Goal: Transaction & Acquisition: Purchase product/service

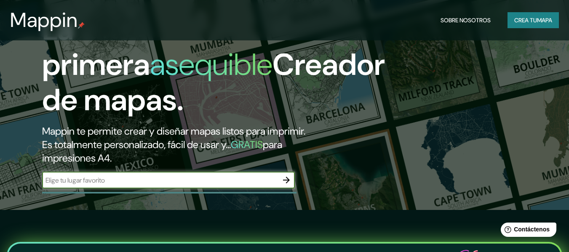
scroll to position [84, 0]
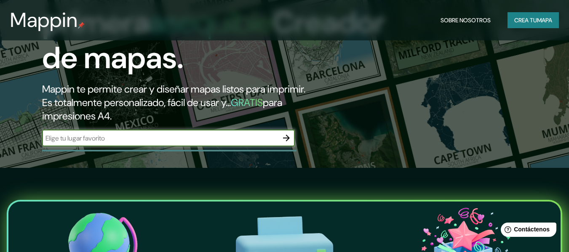
click at [188, 136] on input "text" at bounding box center [160, 139] width 236 height 10
type input "tarma"
click at [286, 136] on icon "button" at bounding box center [286, 138] width 10 height 10
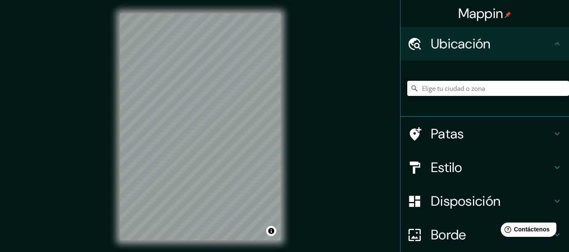
click at [455, 88] on input "Elige tu ciudad o zona" at bounding box center [488, 88] width 162 height 15
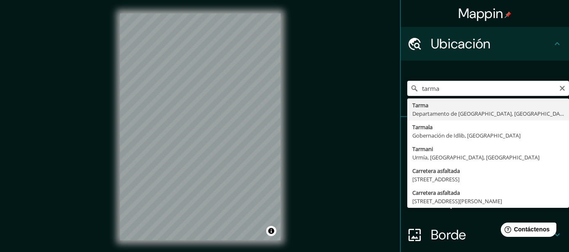
type input "Tarma, [GEOGRAPHIC_DATA], [GEOGRAPHIC_DATA]"
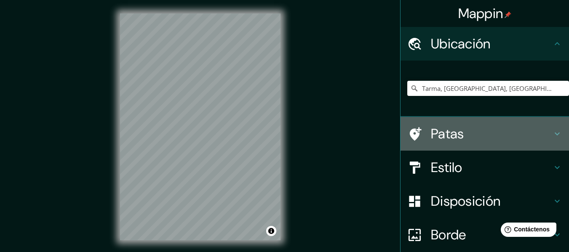
click at [451, 132] on font "Patas" at bounding box center [447, 134] width 33 height 18
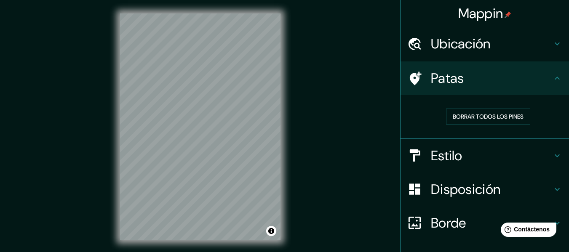
click at [469, 145] on div "Estilo" at bounding box center [485, 156] width 168 height 34
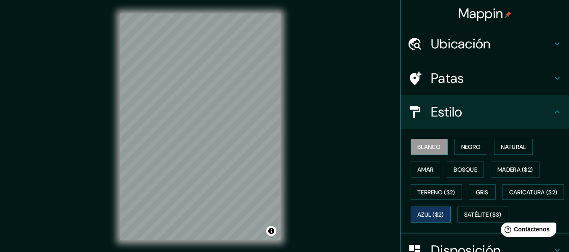
scroll to position [42, 0]
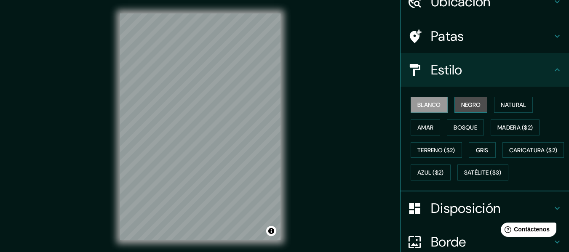
click at [465, 102] on font "Negro" at bounding box center [471, 105] width 20 height 8
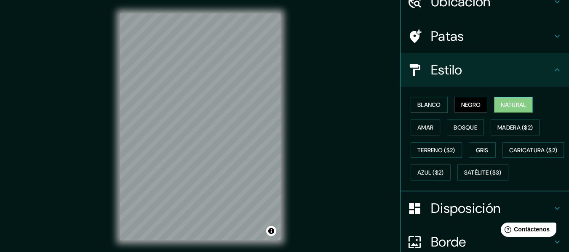
click at [512, 104] on font "Natural" at bounding box center [513, 105] width 25 height 8
click at [476, 102] on font "Negro" at bounding box center [471, 105] width 20 height 8
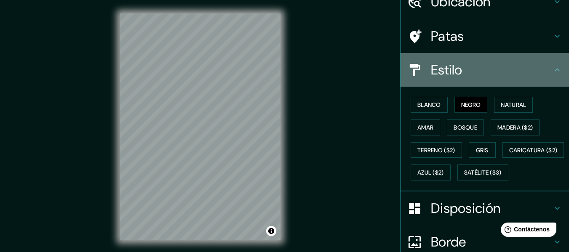
click at [552, 70] on icon at bounding box center [557, 70] width 10 height 10
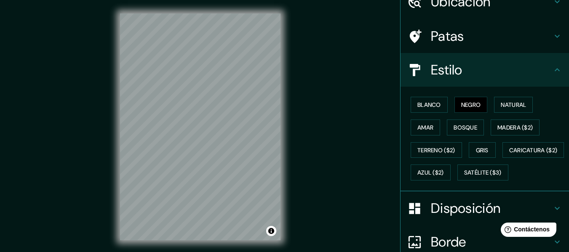
scroll to position [126, 0]
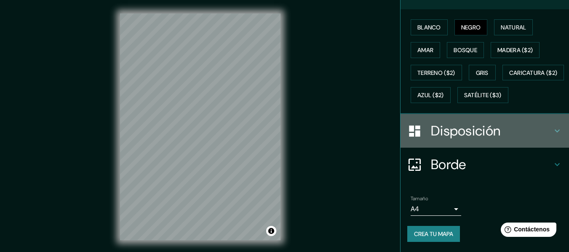
click at [447, 140] on font "Disposición" at bounding box center [466, 131] width 70 height 18
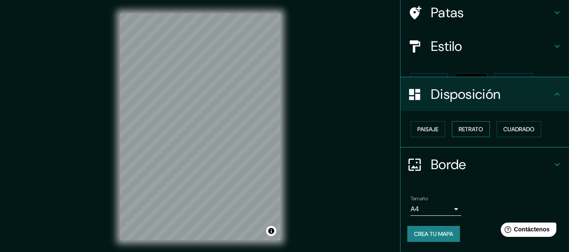
scroll to position [51, 0]
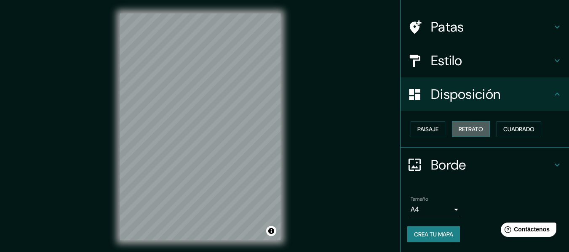
click at [452, 128] on button "Retrato" at bounding box center [471, 129] width 38 height 16
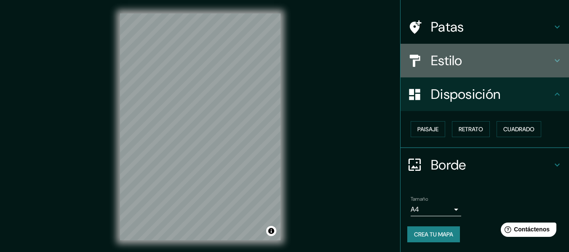
click at [461, 54] on h4 "Estilo" at bounding box center [491, 60] width 121 height 17
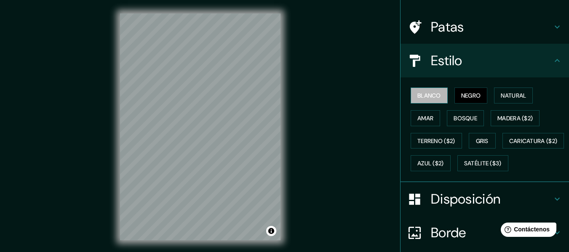
click at [431, 94] on font "Blanco" at bounding box center [429, 96] width 24 height 8
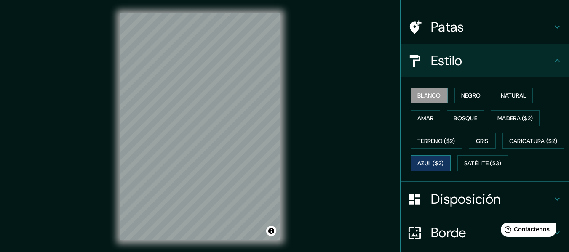
scroll to position [136, 0]
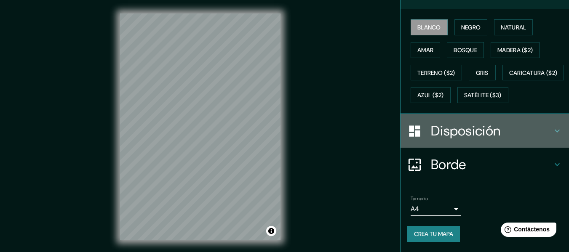
click at [425, 128] on div "Disposición" at bounding box center [485, 131] width 168 height 34
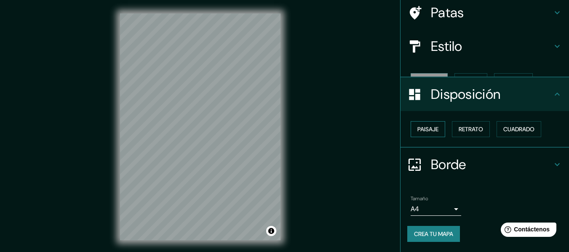
scroll to position [51, 0]
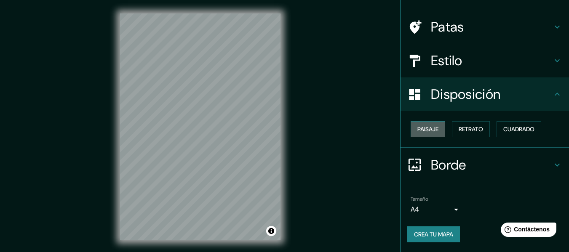
click at [429, 128] on font "Paisaje" at bounding box center [427, 130] width 21 height 8
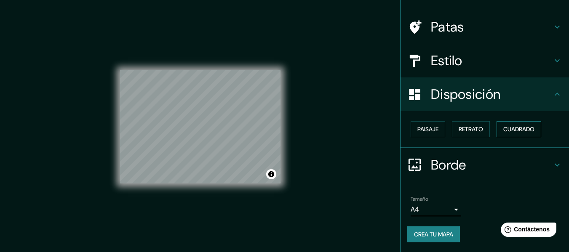
click at [517, 126] on font "Cuadrado" at bounding box center [518, 130] width 31 height 8
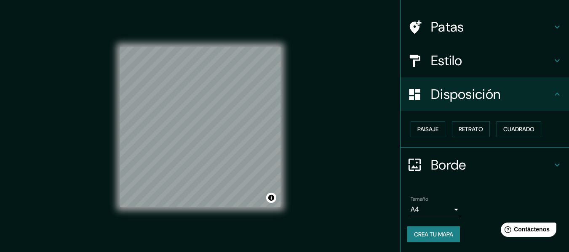
scroll to position [15, 0]
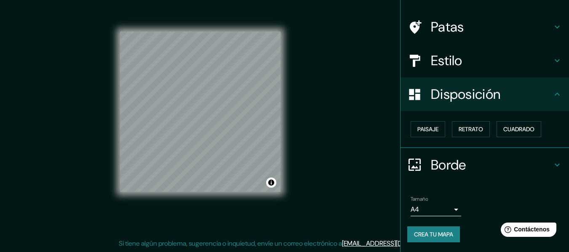
click at [428, 178] on div "Borde" at bounding box center [485, 165] width 168 height 34
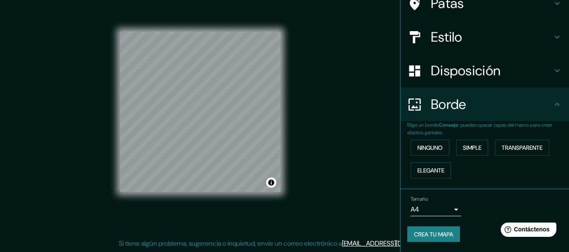
scroll to position [0, 0]
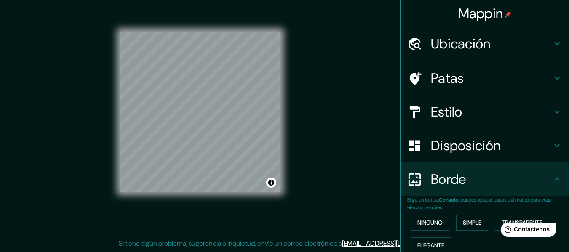
click at [457, 47] on font "Ubicación" at bounding box center [461, 44] width 60 height 18
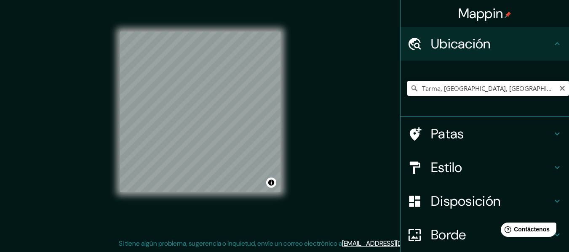
click at [470, 88] on input "Tarma, [GEOGRAPHIC_DATA], [GEOGRAPHIC_DATA]" at bounding box center [488, 88] width 162 height 15
click at [324, 106] on div "Mappin Ubicación Tarma, [GEOGRAPHIC_DATA], [GEOGRAPHIC_DATA] Patas Estilo Dispo…" at bounding box center [284, 118] width 569 height 267
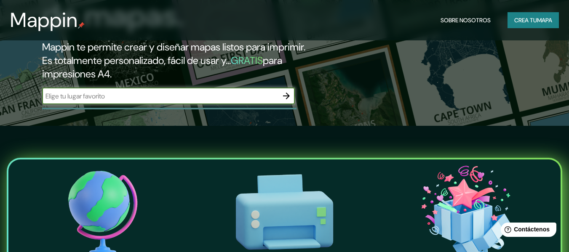
scroll to position [253, 0]
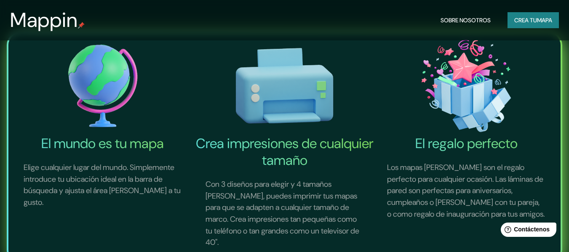
click at [94, 75] on img at bounding box center [102, 86] width 179 height 99
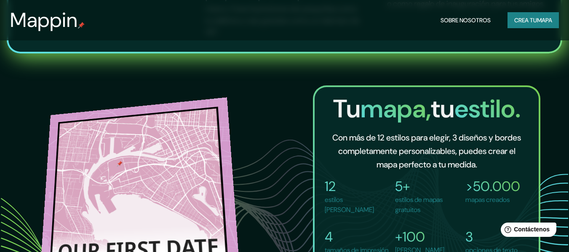
scroll to position [590, 0]
